Goal: Navigation & Orientation: Understand site structure

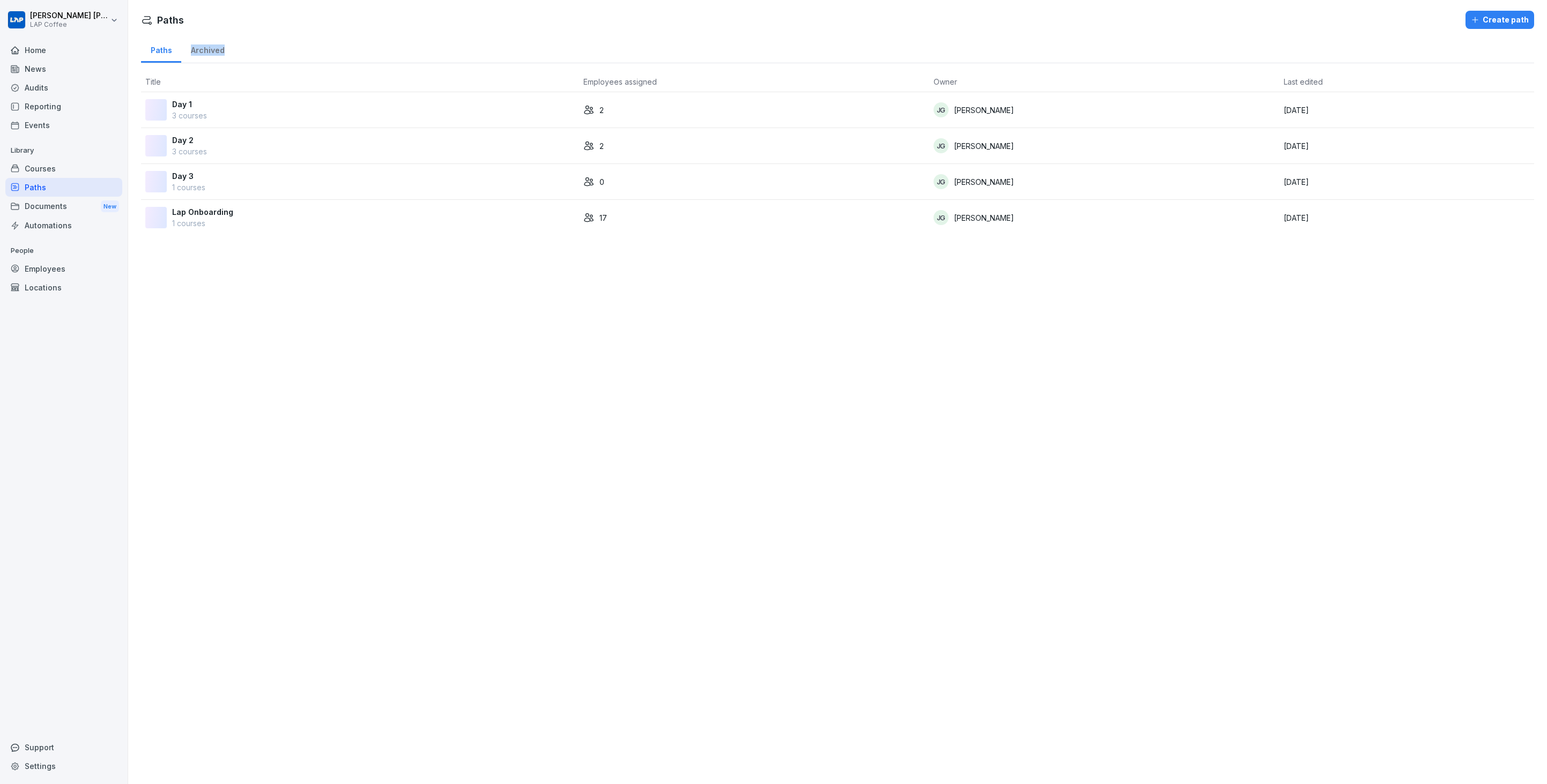
click at [46, 52] on div "Home" at bounding box center [64, 50] width 117 height 19
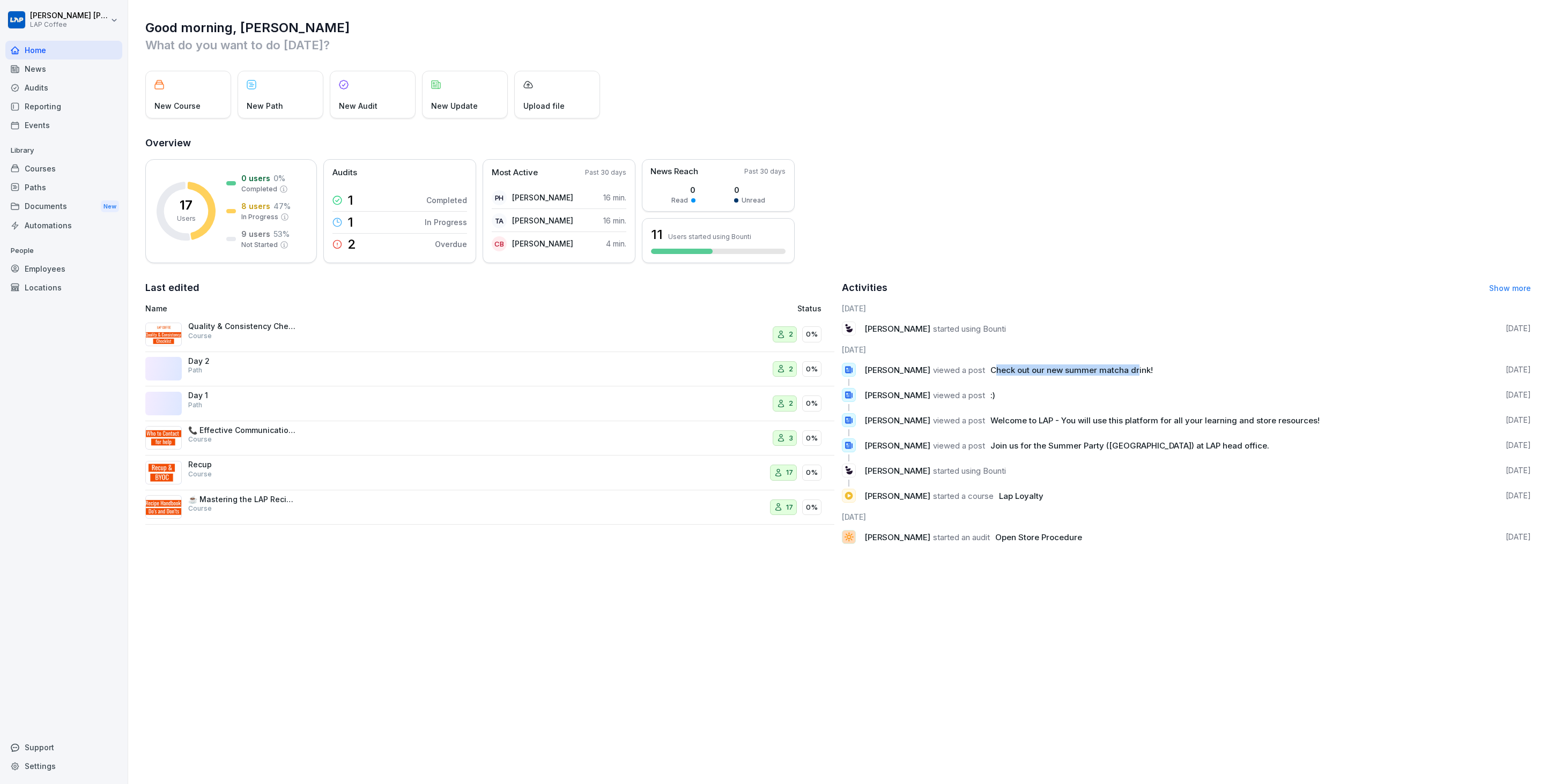
drag, startPoint x: 986, startPoint y: 368, endPoint x: 1126, endPoint y: 370, distance: 140.0
click at [1125, 370] on span "Check out our new summer matcha drink!" at bounding box center [1071, 370] width 163 height 10
drag, startPoint x: 1092, startPoint y: 384, endPoint x: 991, endPoint y: 396, distance: 101.7
click at [991, 396] on div "[DATE] [PERSON_NAME] started using Bounti [DATE] [DATE] [PERSON_NAME] viewed a …" at bounding box center [1186, 427] width 689 height 250
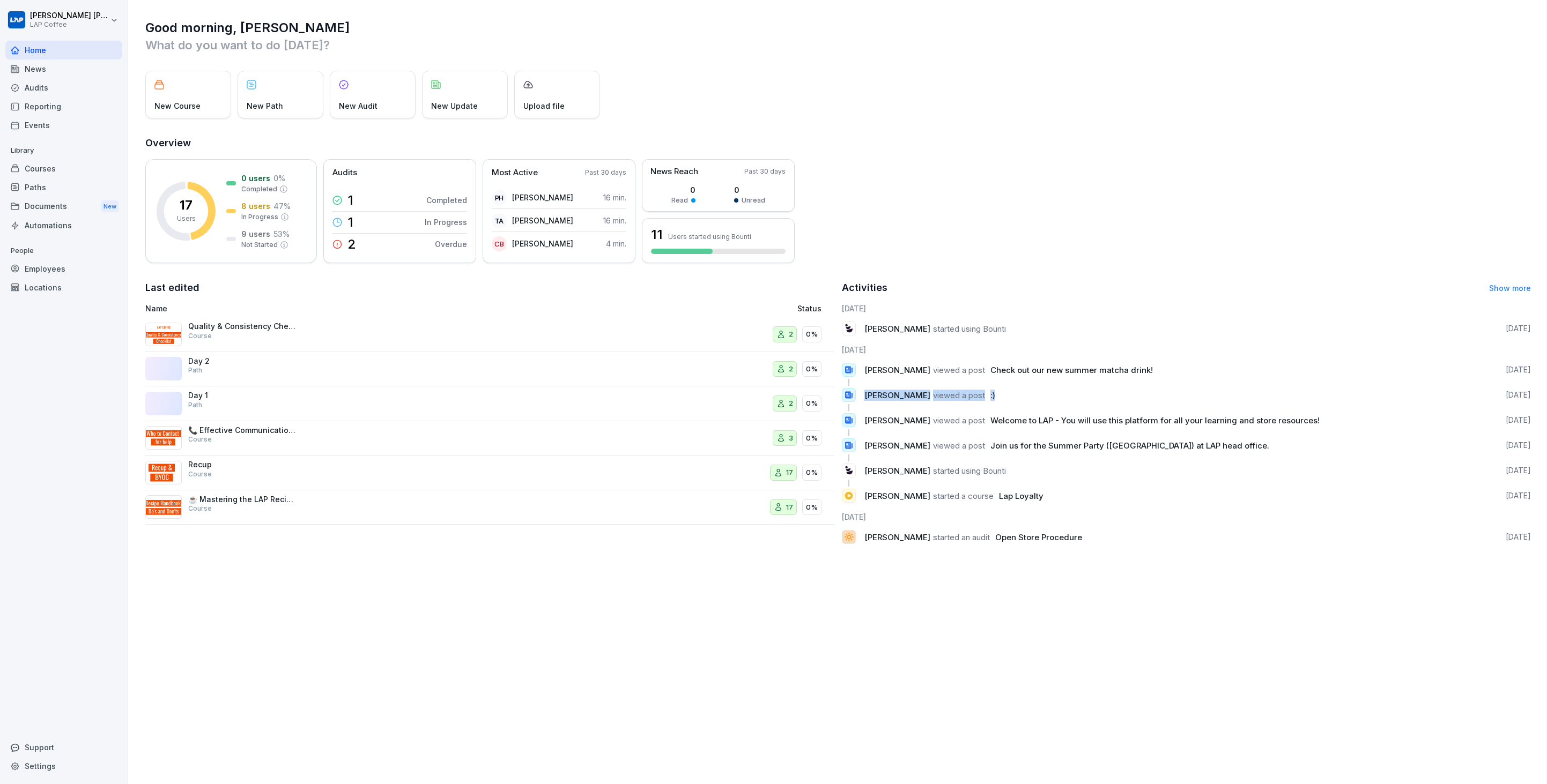
click at [991, 396] on div "[PERSON_NAME] viewed a post :) [DATE]" at bounding box center [1186, 394] width 689 height 14
drag, startPoint x: 976, startPoint y: 414, endPoint x: 1225, endPoint y: 418, distance: 249.0
click at [1214, 418] on p "[PERSON_NAME] viewed a post Welcome to LAP - You will use this platform for all…" at bounding box center [1093, 420] width 458 height 11
click at [1292, 423] on span "Welcome to LAP - You will use this platform for all your learning and store res…" at bounding box center [1155, 420] width 329 height 10
click at [35, 72] on div "News" at bounding box center [64, 68] width 117 height 19
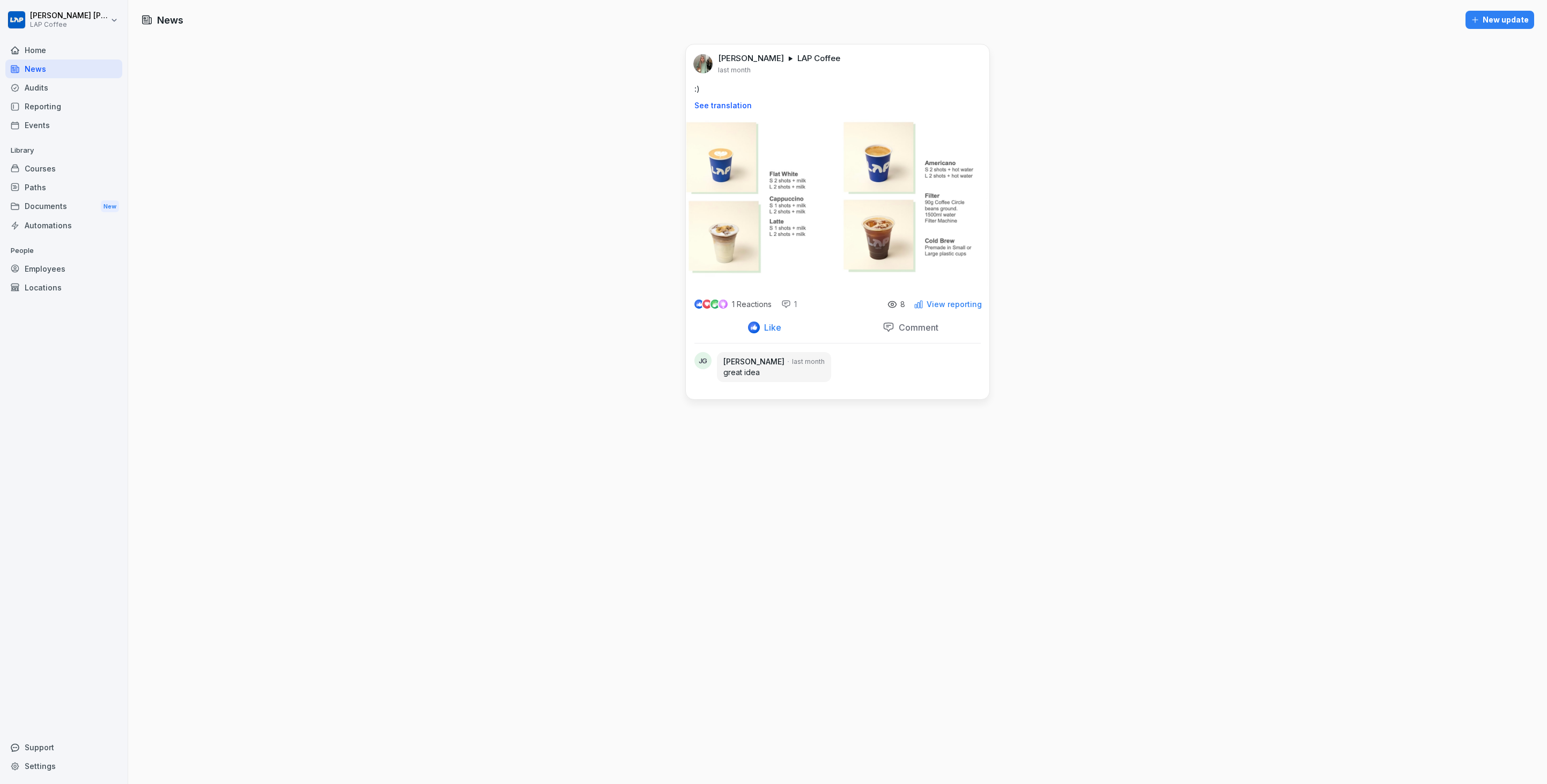
click at [950, 306] on p "View reporting" at bounding box center [954, 304] width 55 height 8
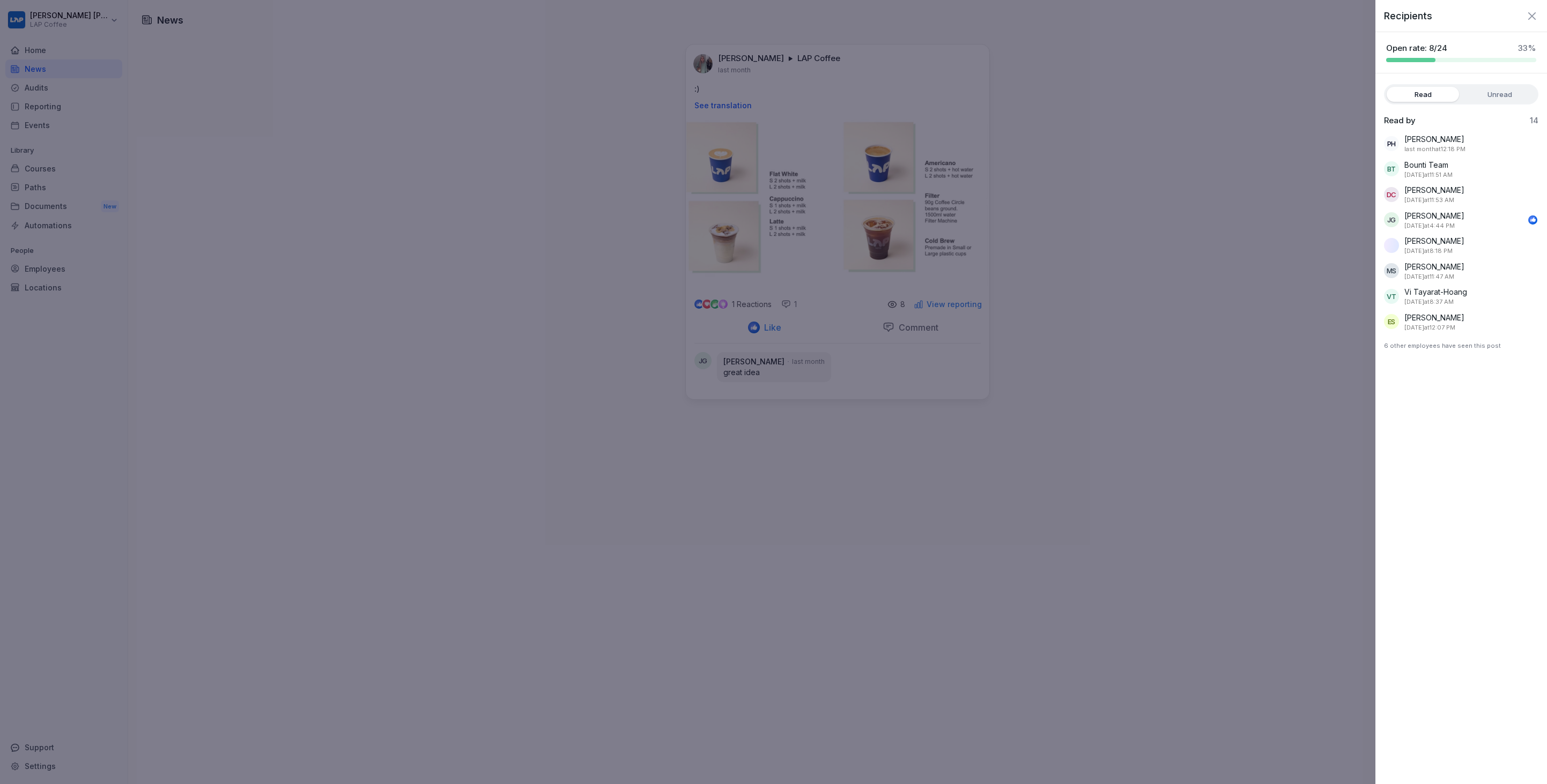
click at [1085, 314] on div at bounding box center [773, 392] width 1547 height 784
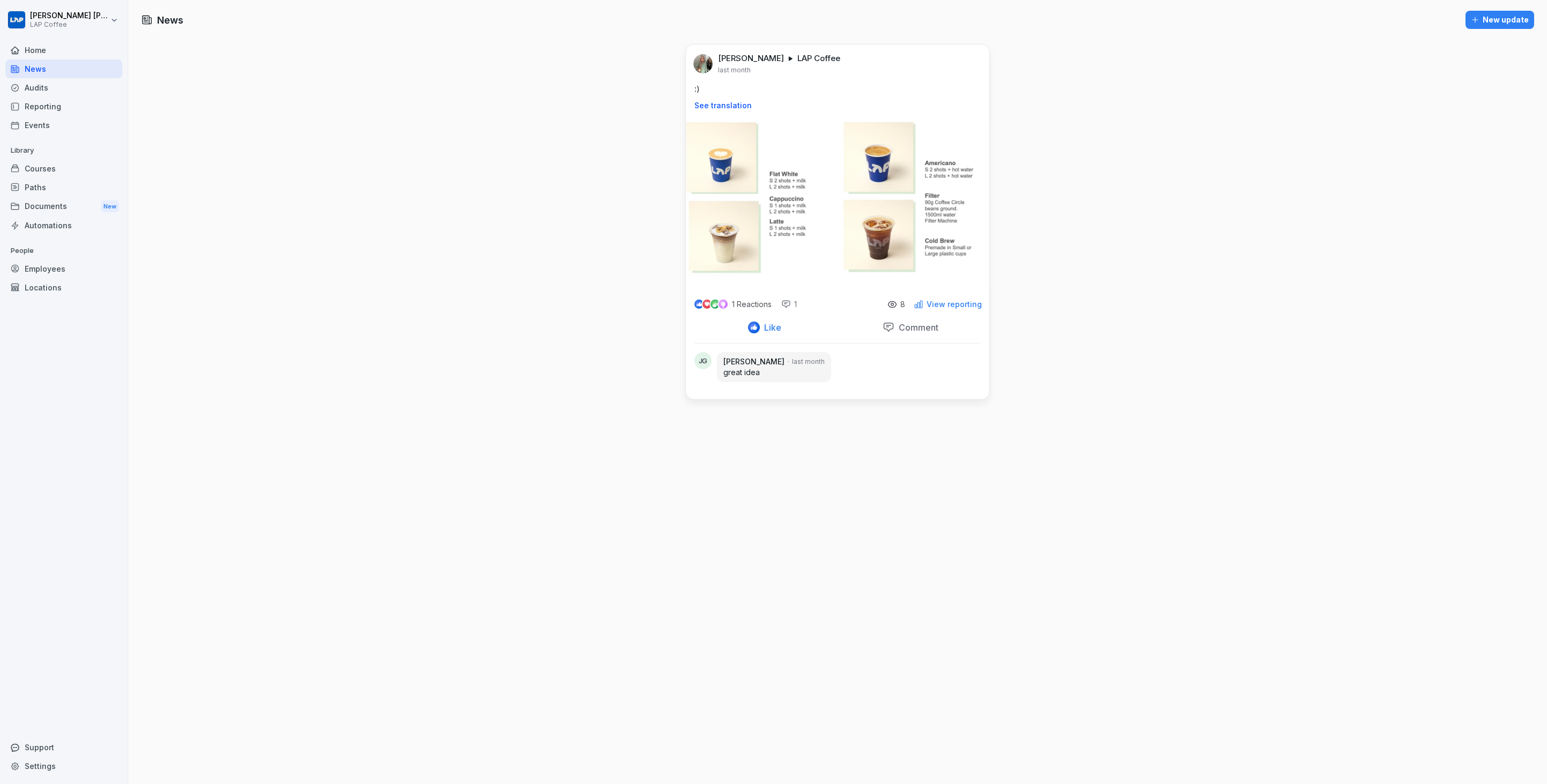
click at [52, 53] on div "Home" at bounding box center [64, 50] width 117 height 19
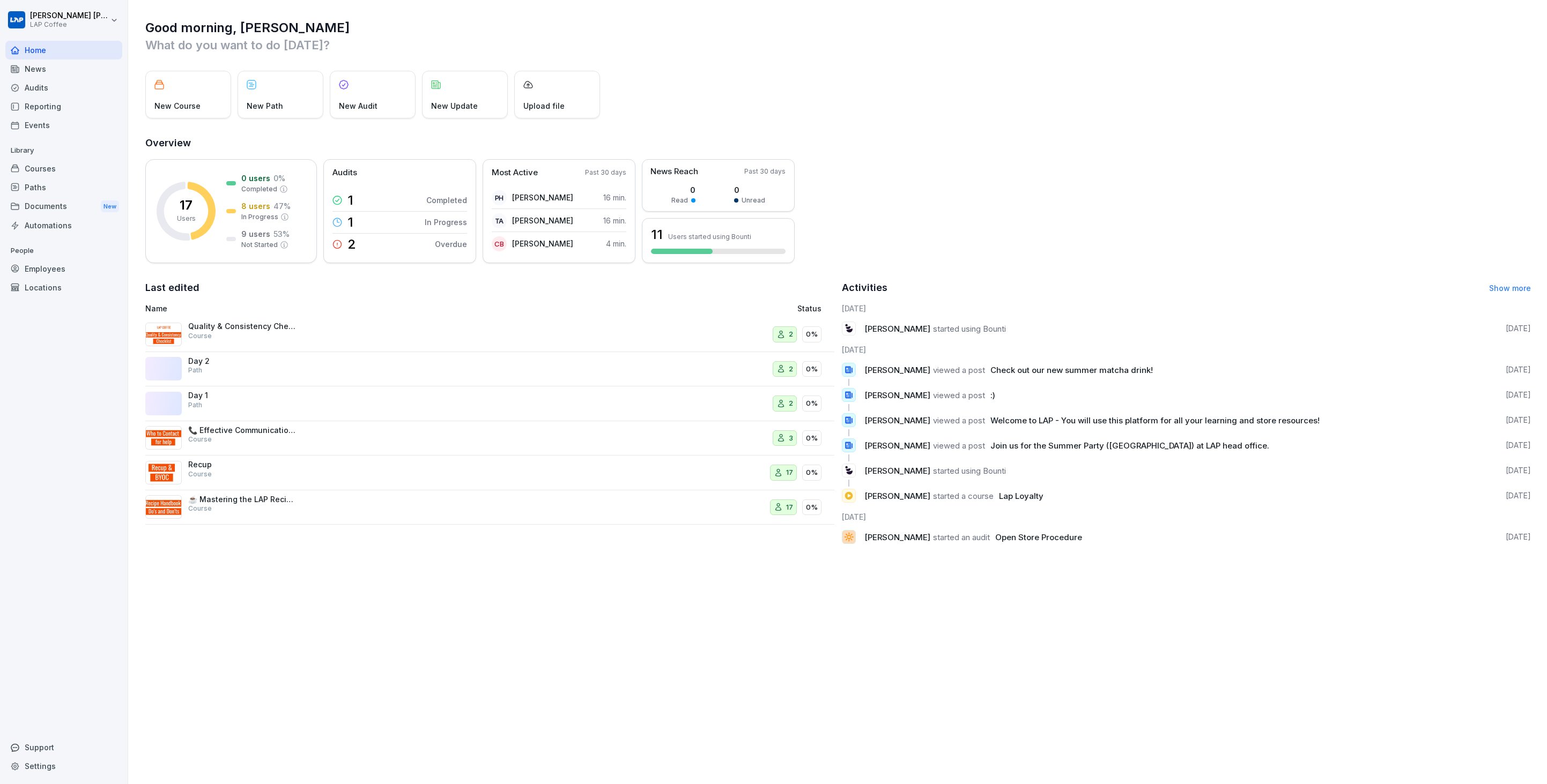
click at [44, 749] on div "Support" at bounding box center [64, 747] width 117 height 19
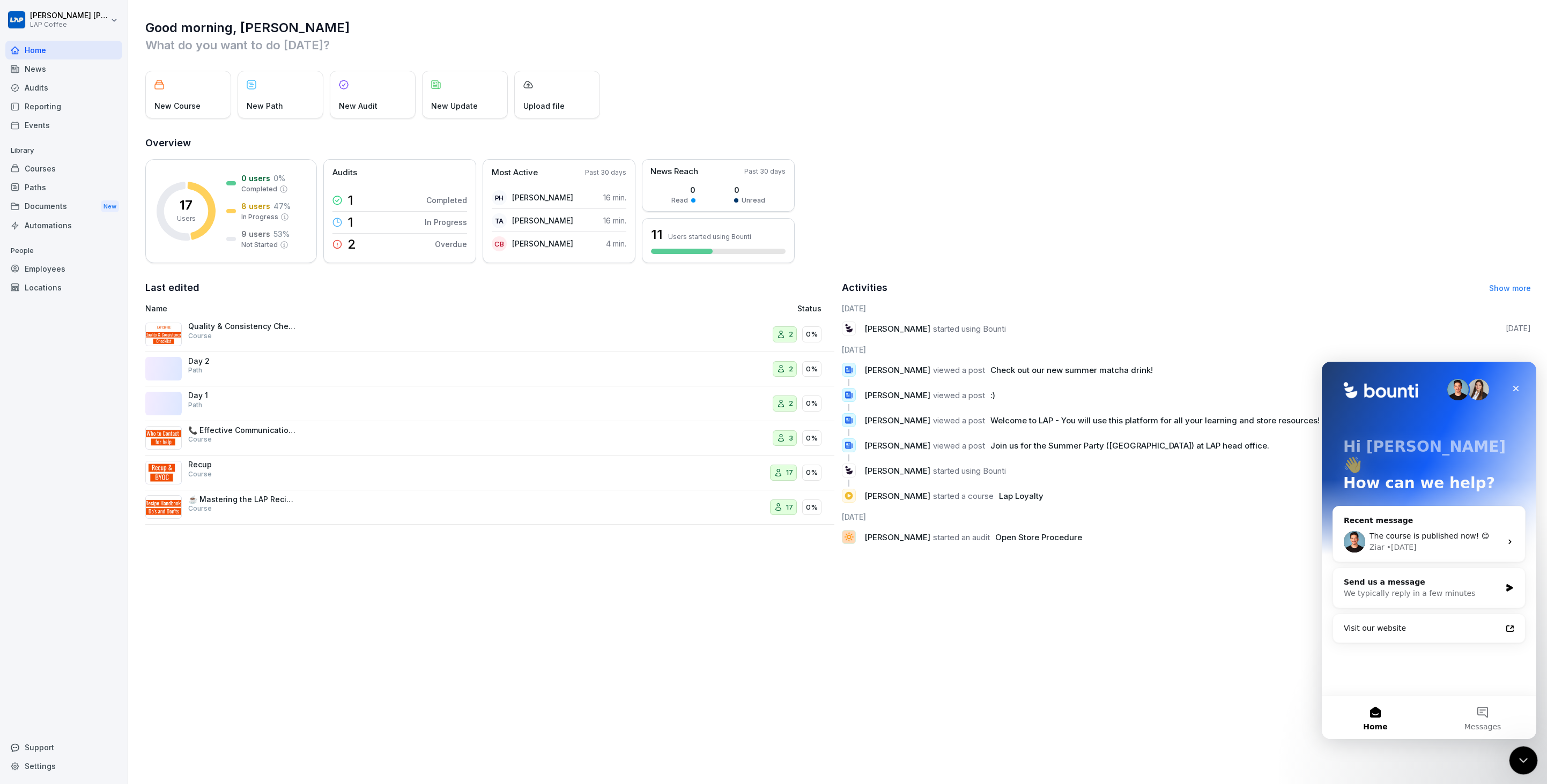
click at [1529, 764] on div "Close Intercom Messenger" at bounding box center [1522, 759] width 26 height 26
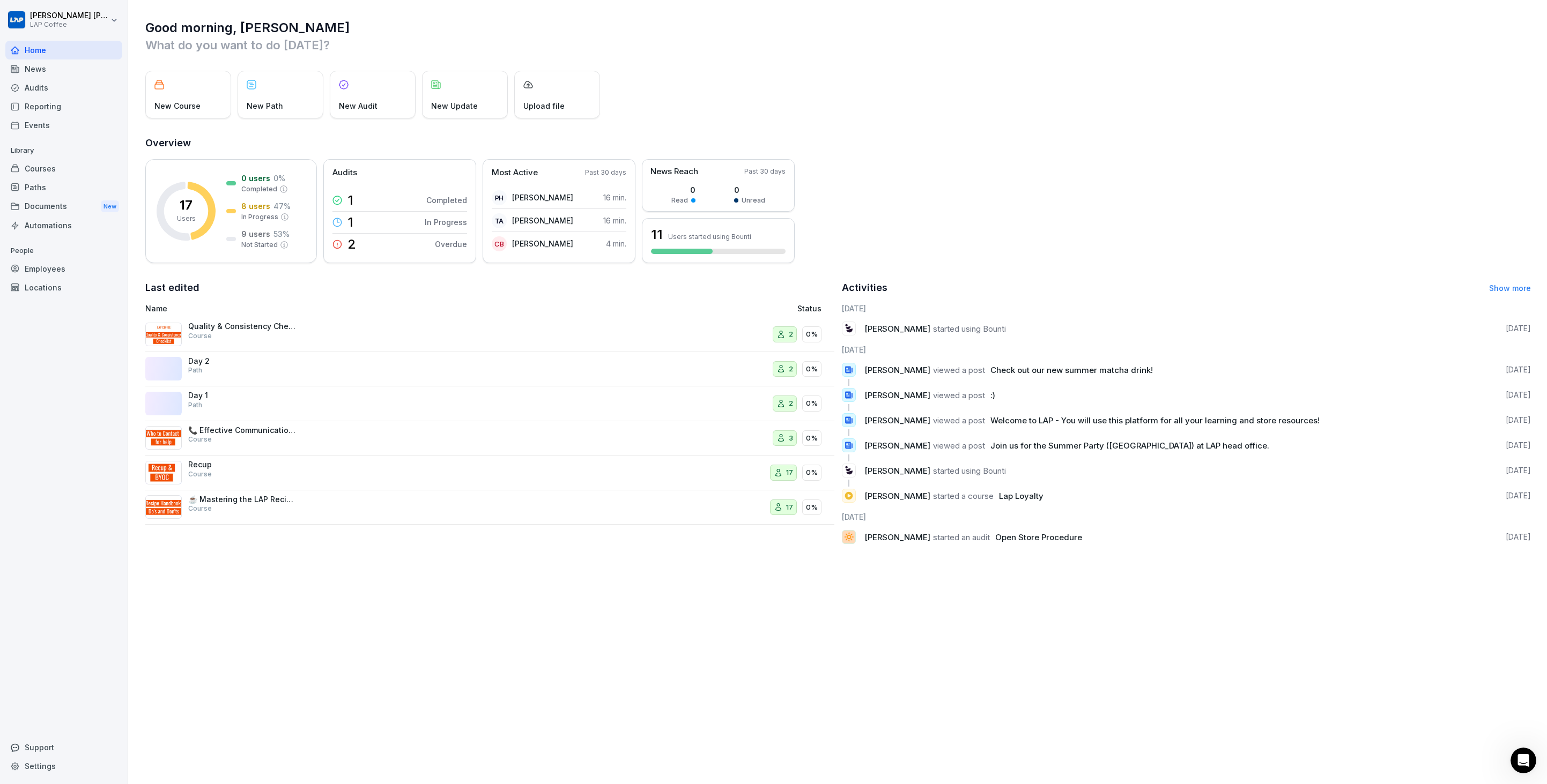
click at [88, 52] on div "Home" at bounding box center [64, 50] width 117 height 19
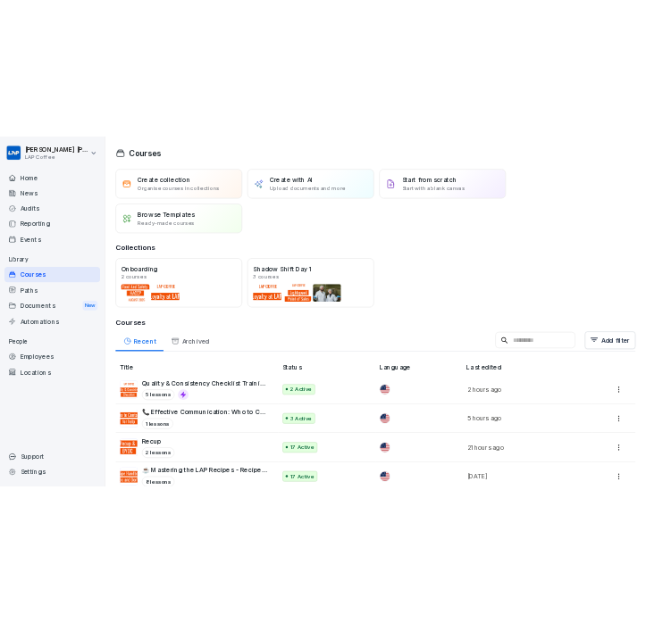
scroll to position [98, 0]
